Goal: Find specific page/section: Find specific page/section

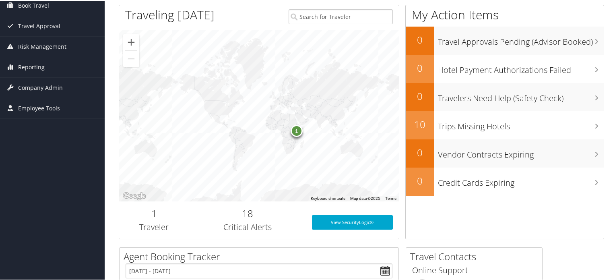
scroll to position [40, 0]
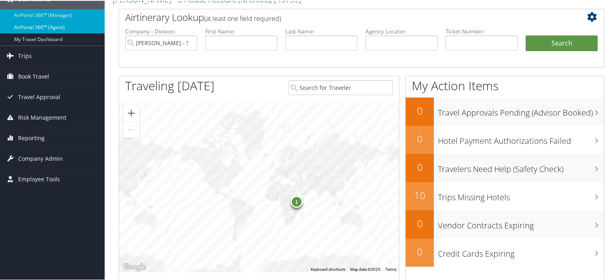
click at [36, 25] on link "AirPortal 360™ (Agent)" at bounding box center [52, 27] width 105 height 12
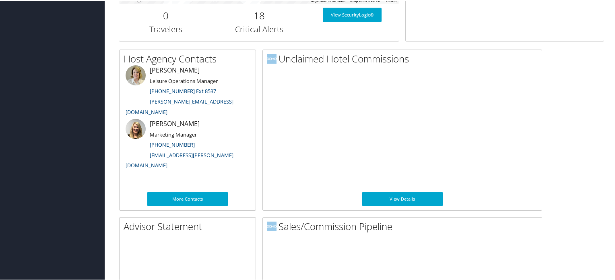
scroll to position [443, 0]
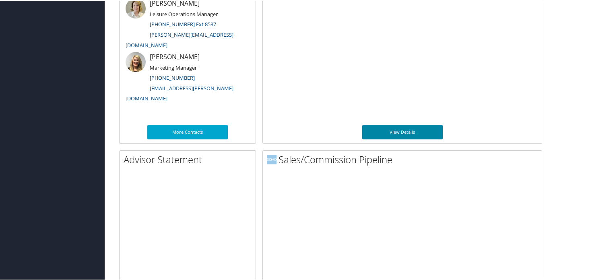
click at [399, 131] on link "View Details" at bounding box center [402, 131] width 80 height 14
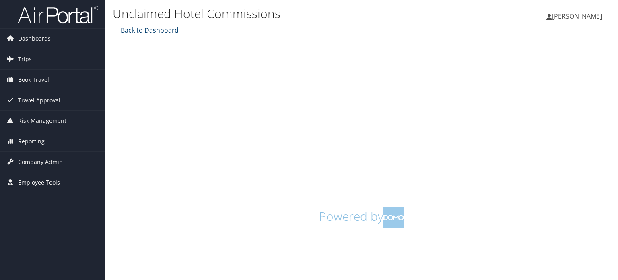
click at [136, 30] on link "Back to Dashboard" at bounding box center [149, 30] width 60 height 9
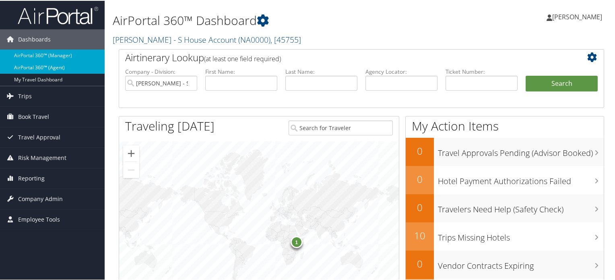
click at [41, 66] on link "AirPortal 360™ (Agent)" at bounding box center [52, 67] width 105 height 12
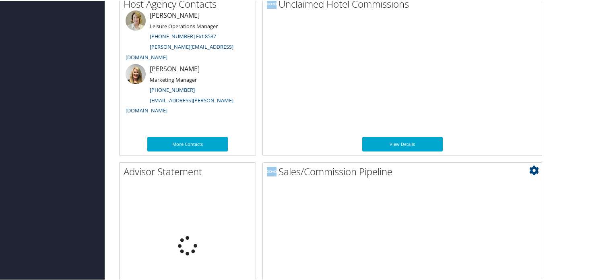
scroll to position [478, 0]
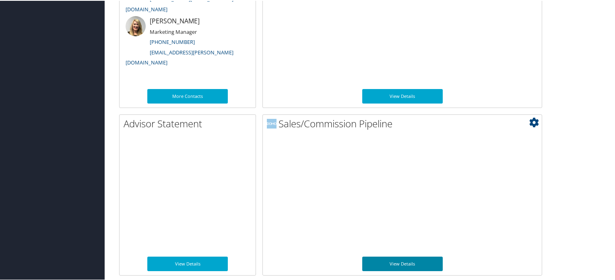
click at [413, 260] on link "View Details" at bounding box center [402, 262] width 80 height 14
